Goal: Use online tool/utility: Utilize a website feature to perform a specific function

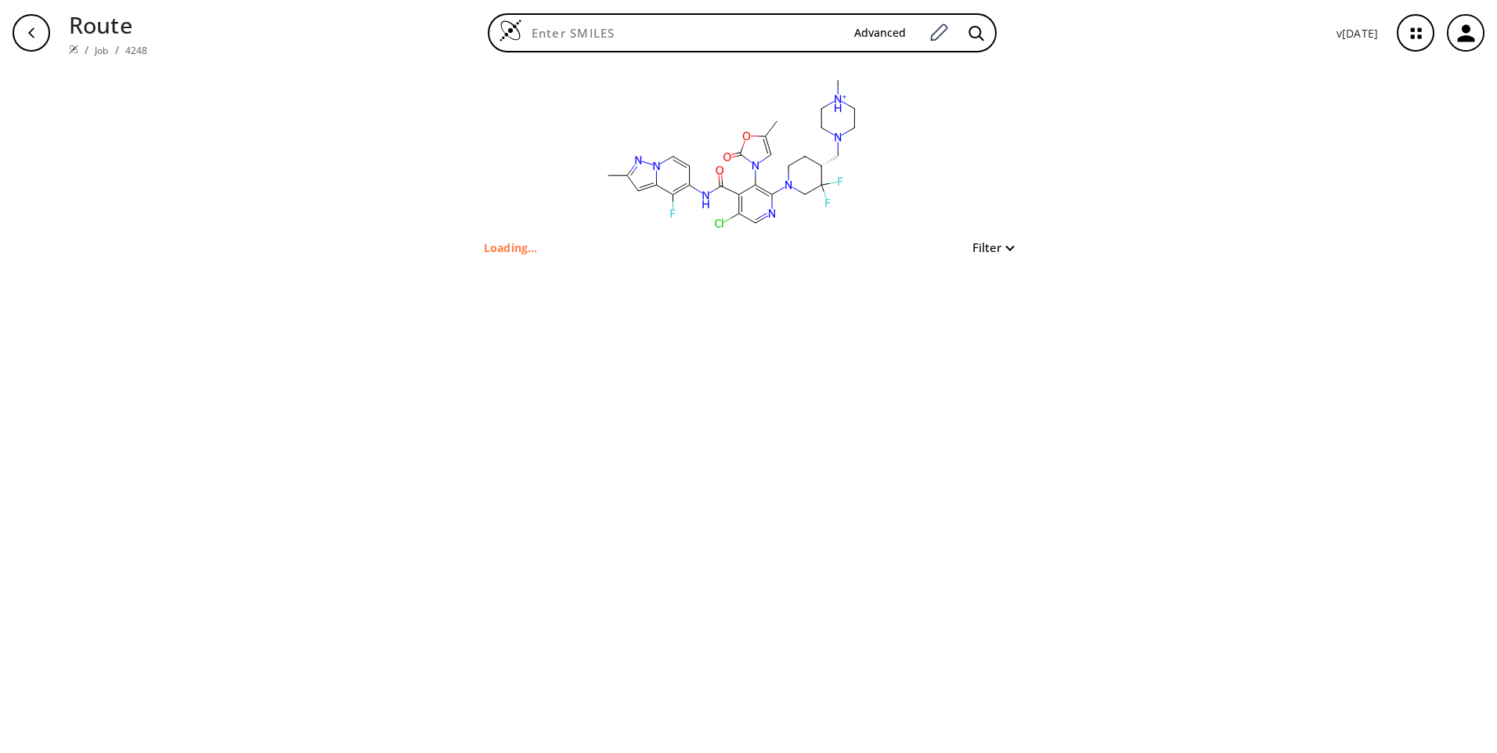
type input "Cc1cc2c(F)c(NC(=O)c3c(Cl)cnc(N4CC[C@H](CN5CC[NH+](C)CC5)C(F)(F)C4)c3-n3cc(C)oc3…"
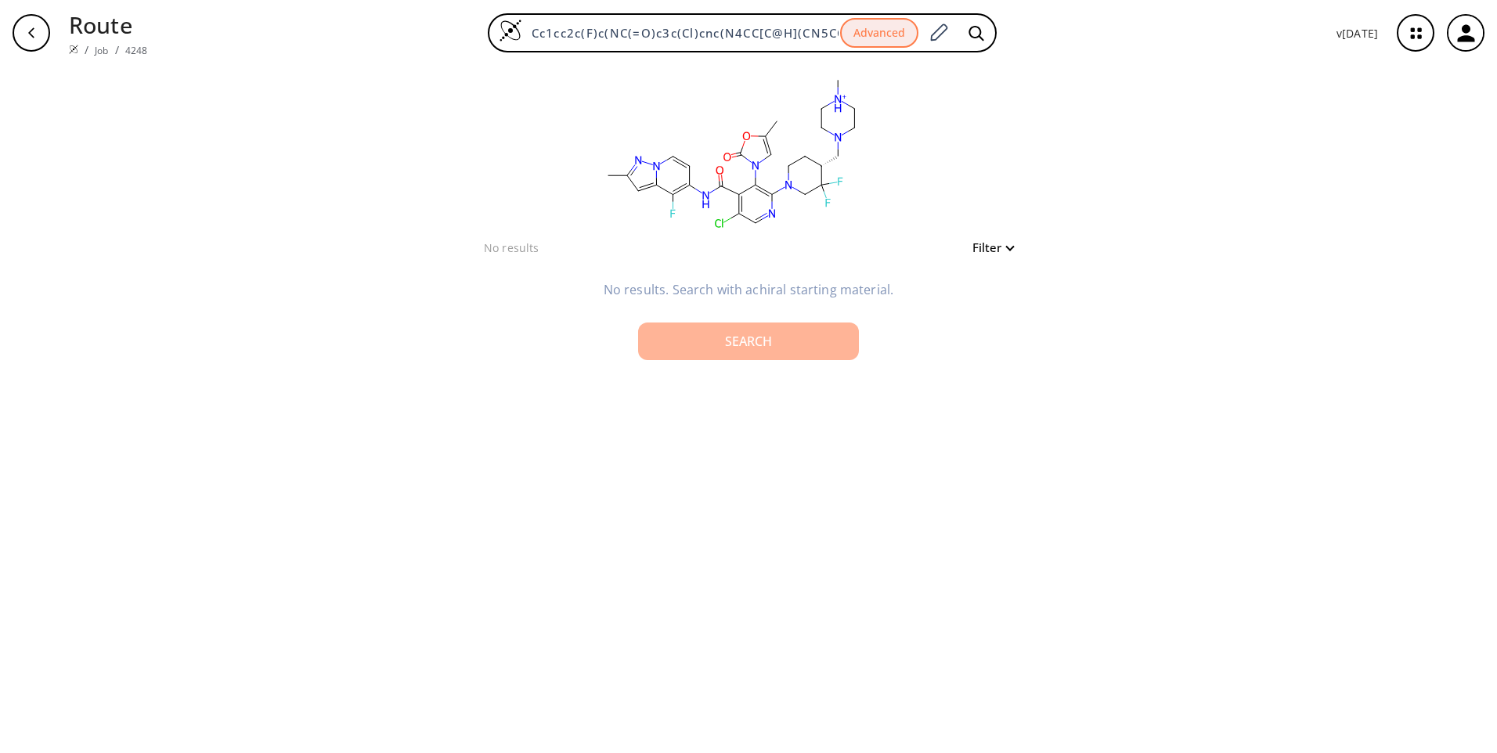
click at [828, 346] on div "Search" at bounding box center [749, 341] width 196 height 13
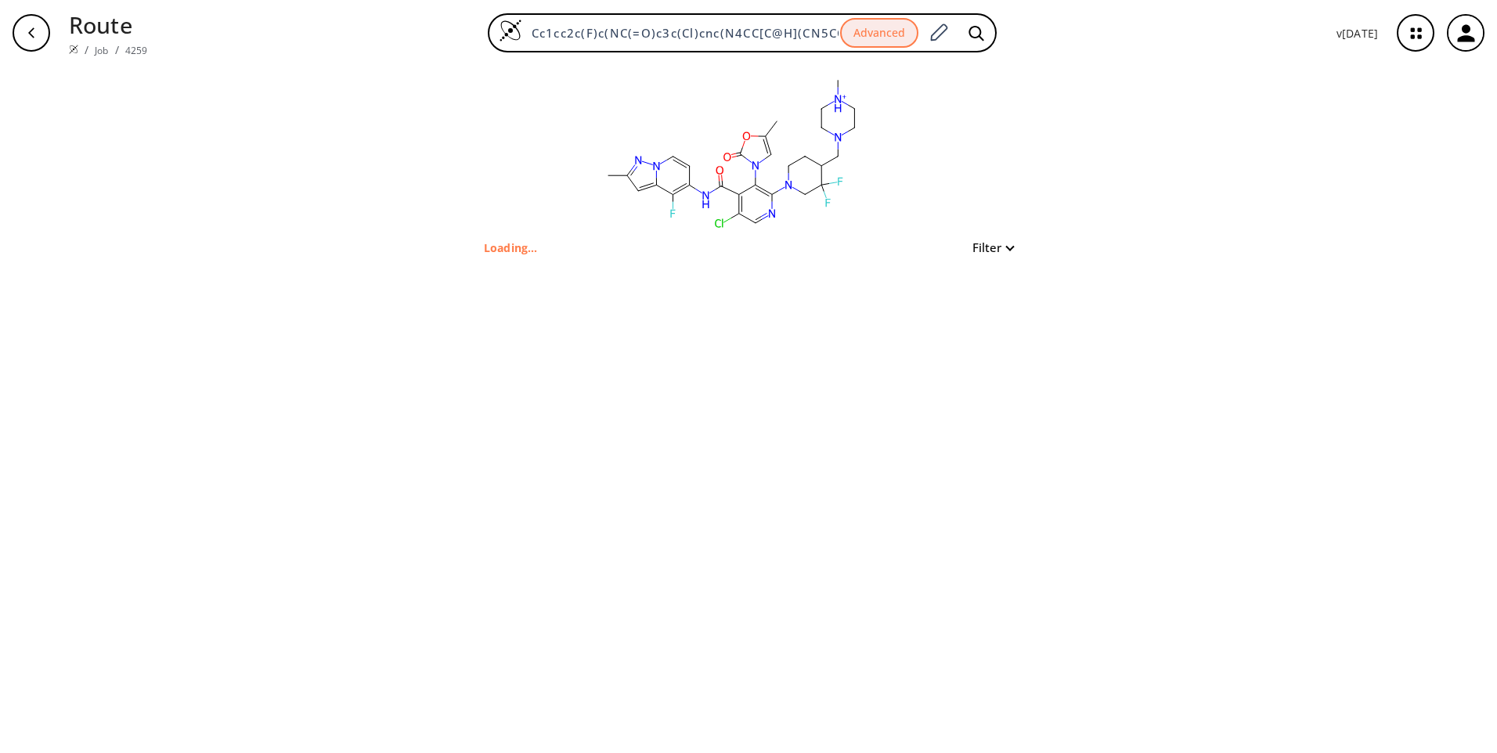
type input "Cc1cc2c(F)c(NC(=O)c3c(Cl)cnc(N4CCC(CN5CC[NH+](C)CC5)C(F)(F)C4)c3-n3cc(C)oc3=O)c…"
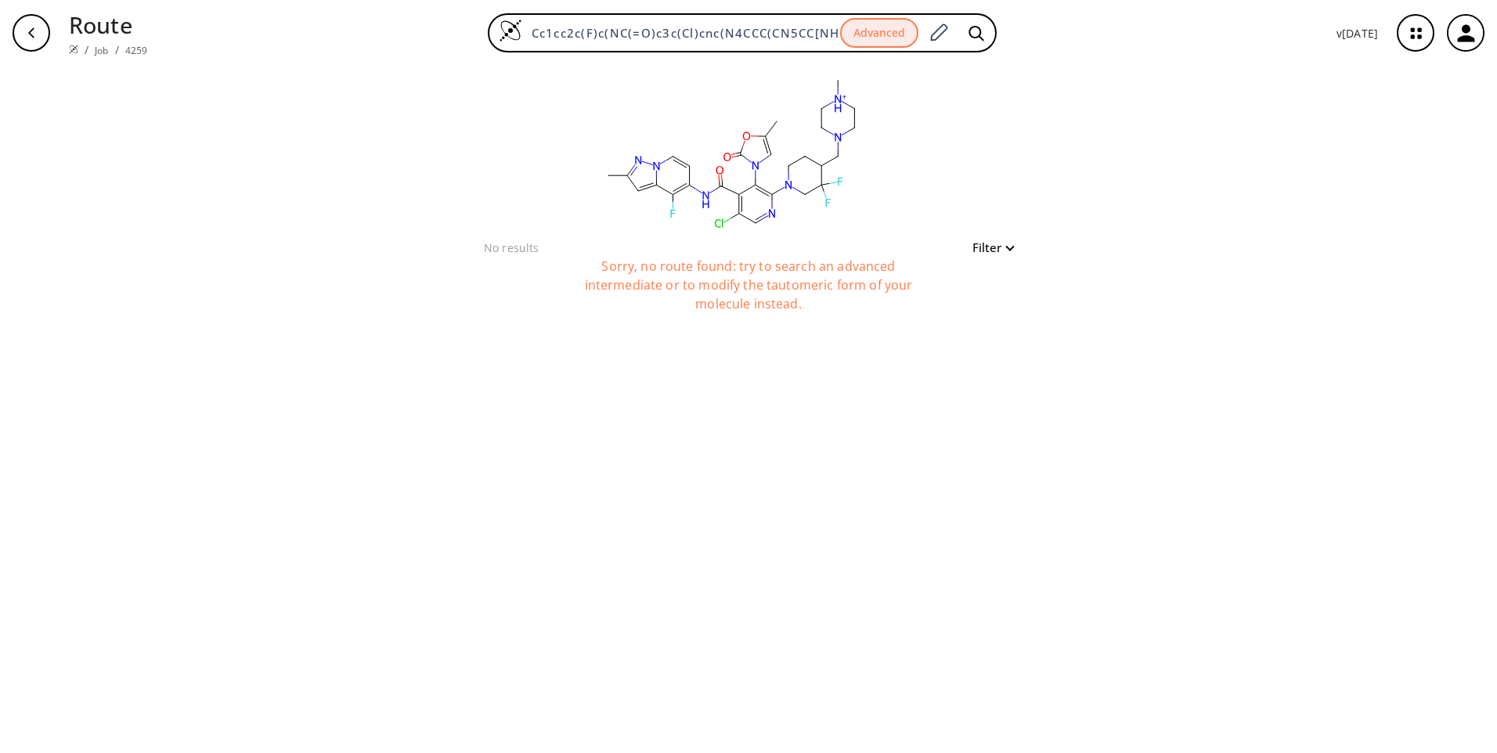
click at [994, 248] on button "Filter" at bounding box center [988, 248] width 50 height 12
click at [1172, 209] on div at bounding box center [748, 376] width 1497 height 753
